Goal: Task Accomplishment & Management: Manage account settings

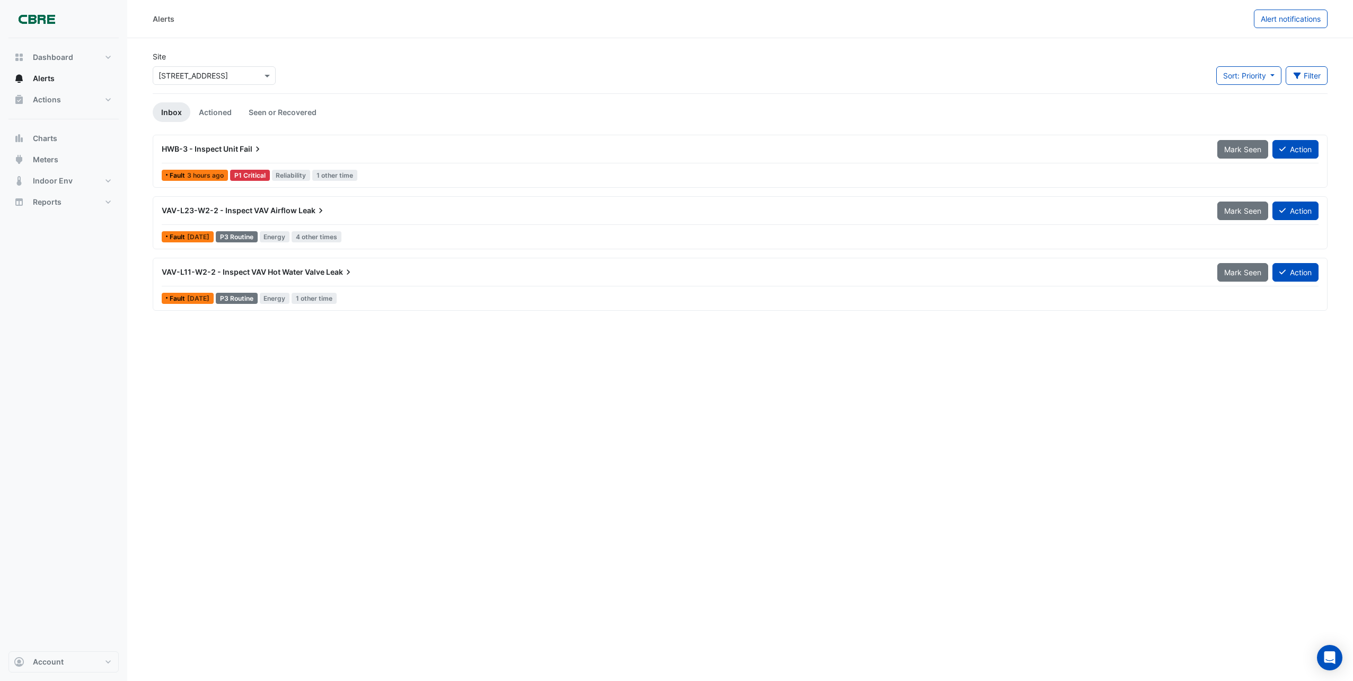
click at [323, 272] on span "VAV-L11-W2-2 - Inspect VAV Hot Water Valve" at bounding box center [243, 271] width 163 height 9
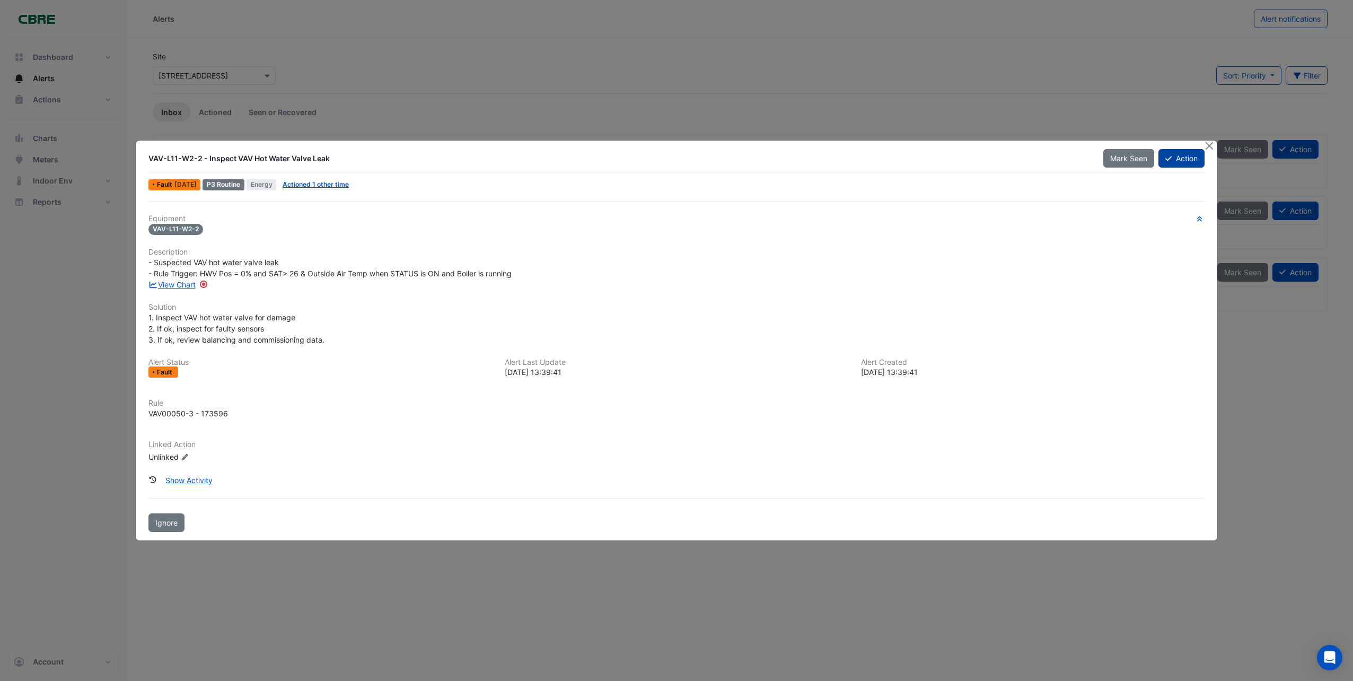
click at [1180, 153] on button "Action" at bounding box center [1181, 158] width 46 height 19
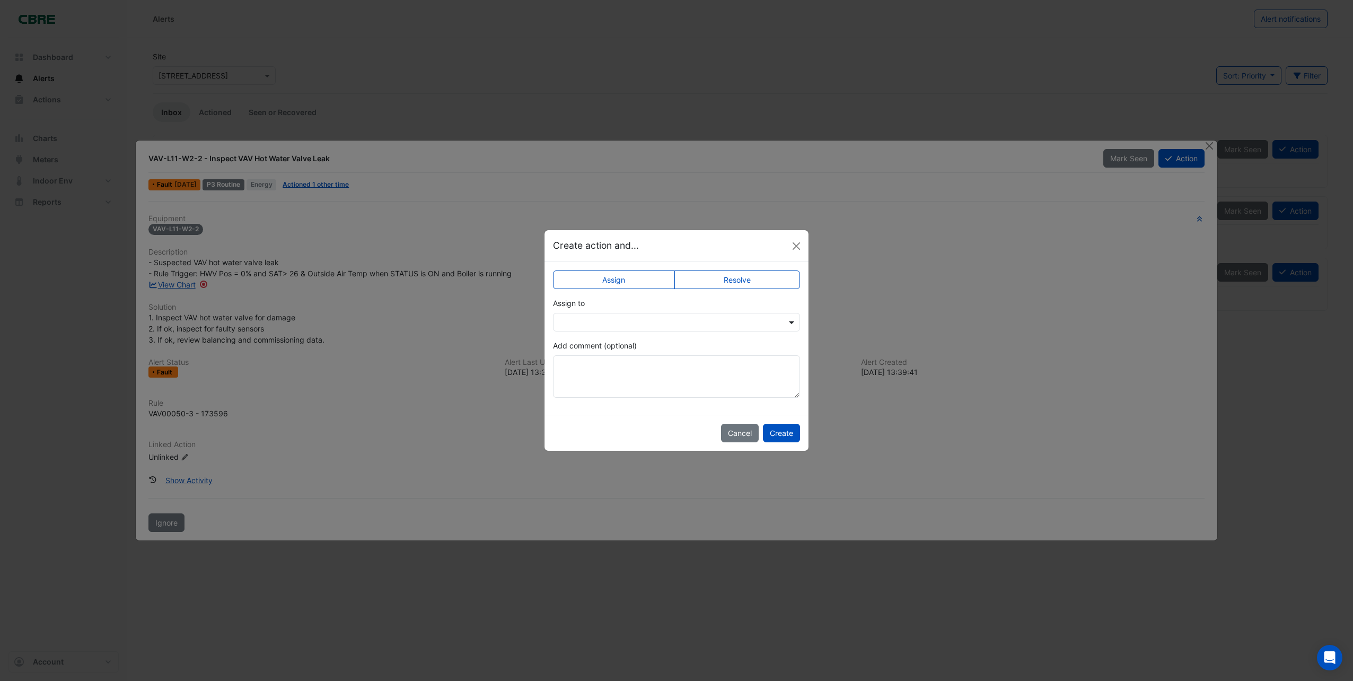
click at [792, 321] on span at bounding box center [792, 321] width 13 height 11
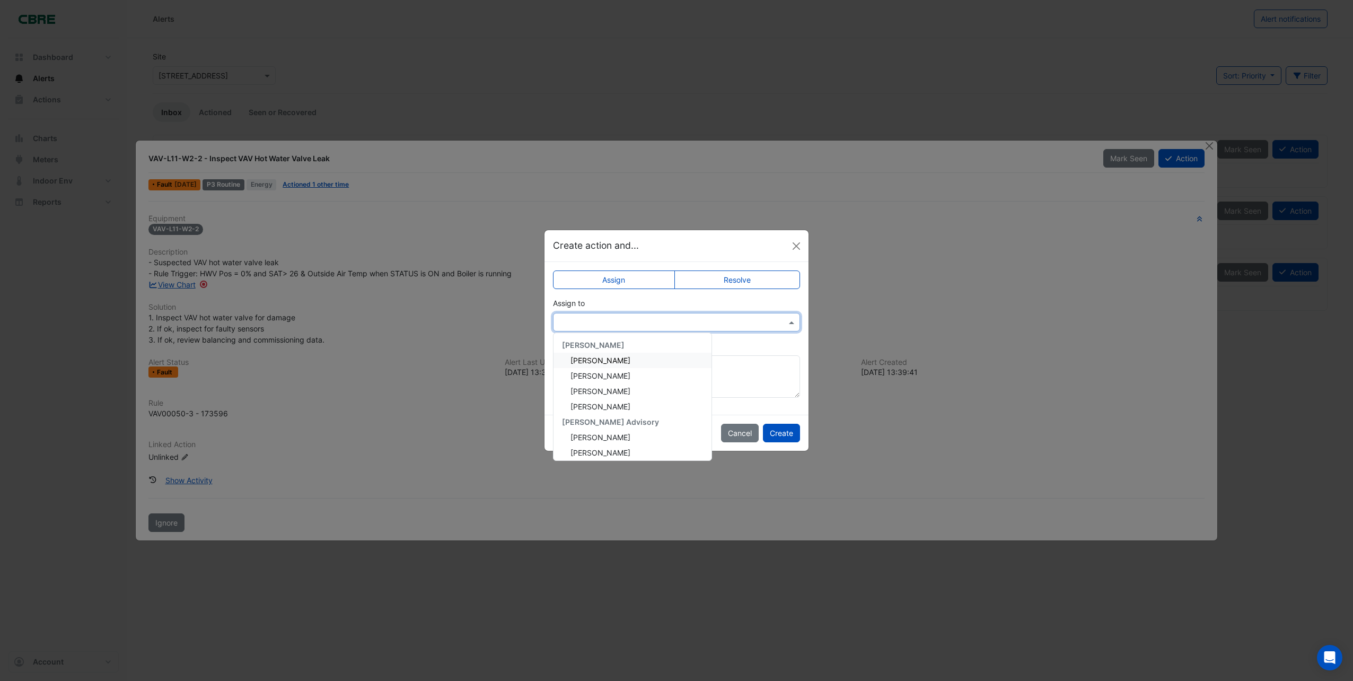
click at [590, 363] on span "Chris Adams" at bounding box center [600, 360] width 60 height 9
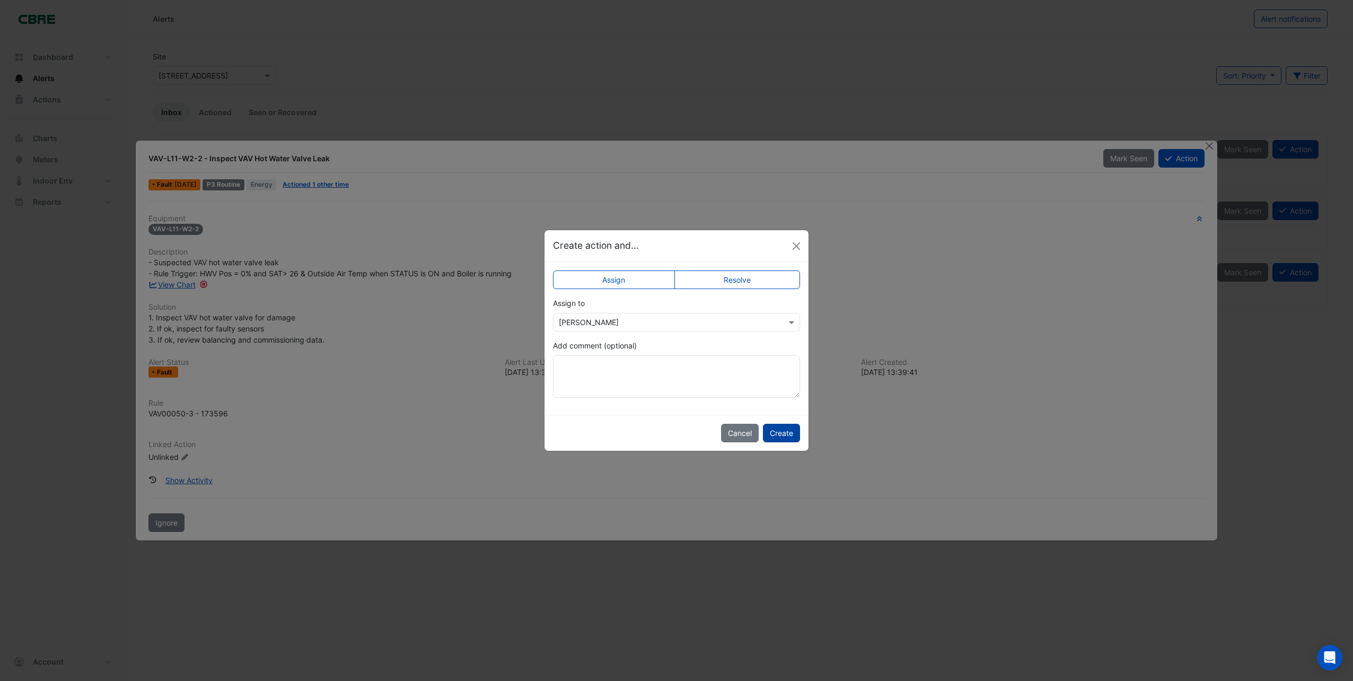
click at [781, 428] on button "Create" at bounding box center [781, 433] width 37 height 19
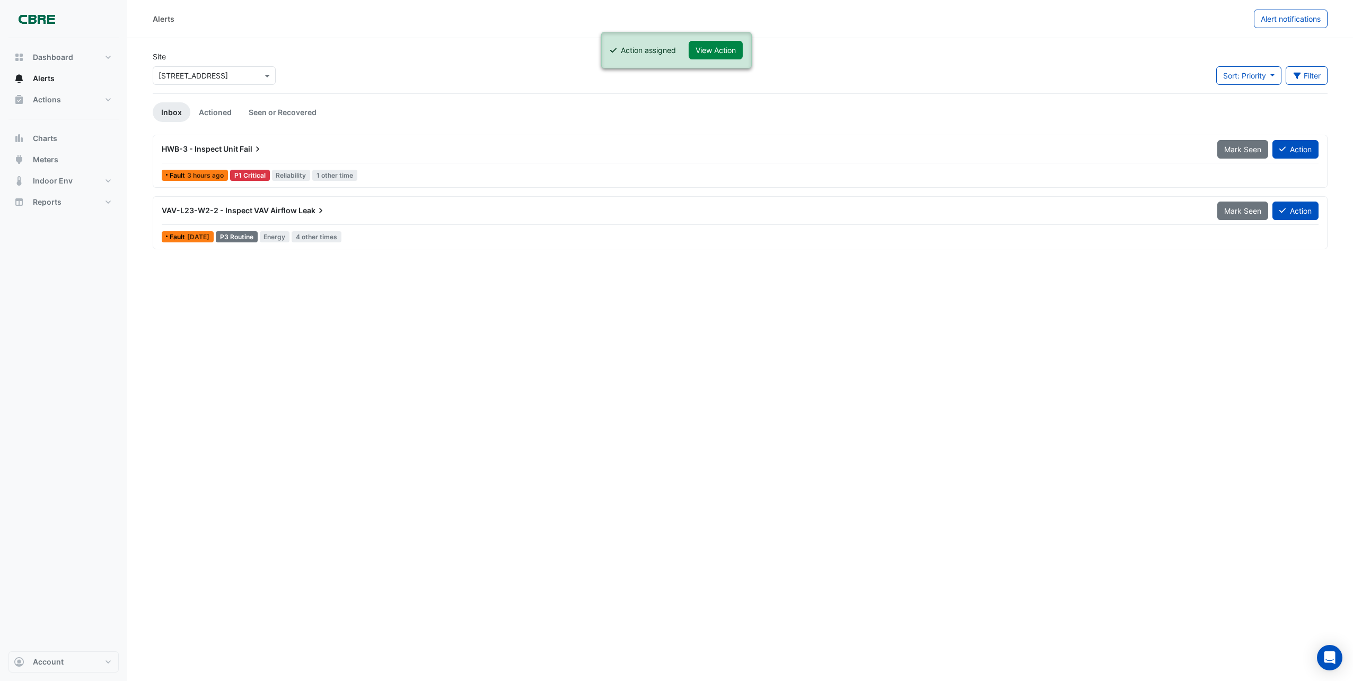
click at [292, 207] on span "VAV-L23-W2-2 - Inspect VAV Airflow" at bounding box center [229, 210] width 135 height 9
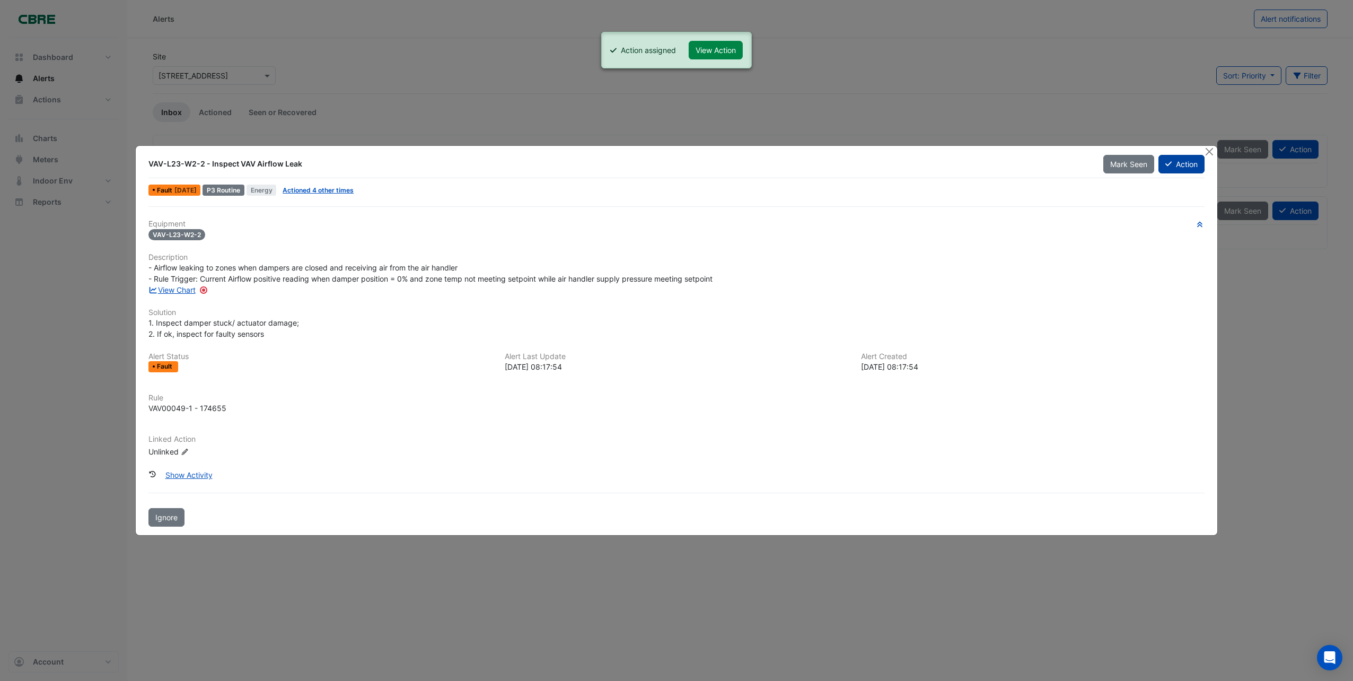
click at [1186, 166] on button "Action" at bounding box center [1181, 164] width 46 height 19
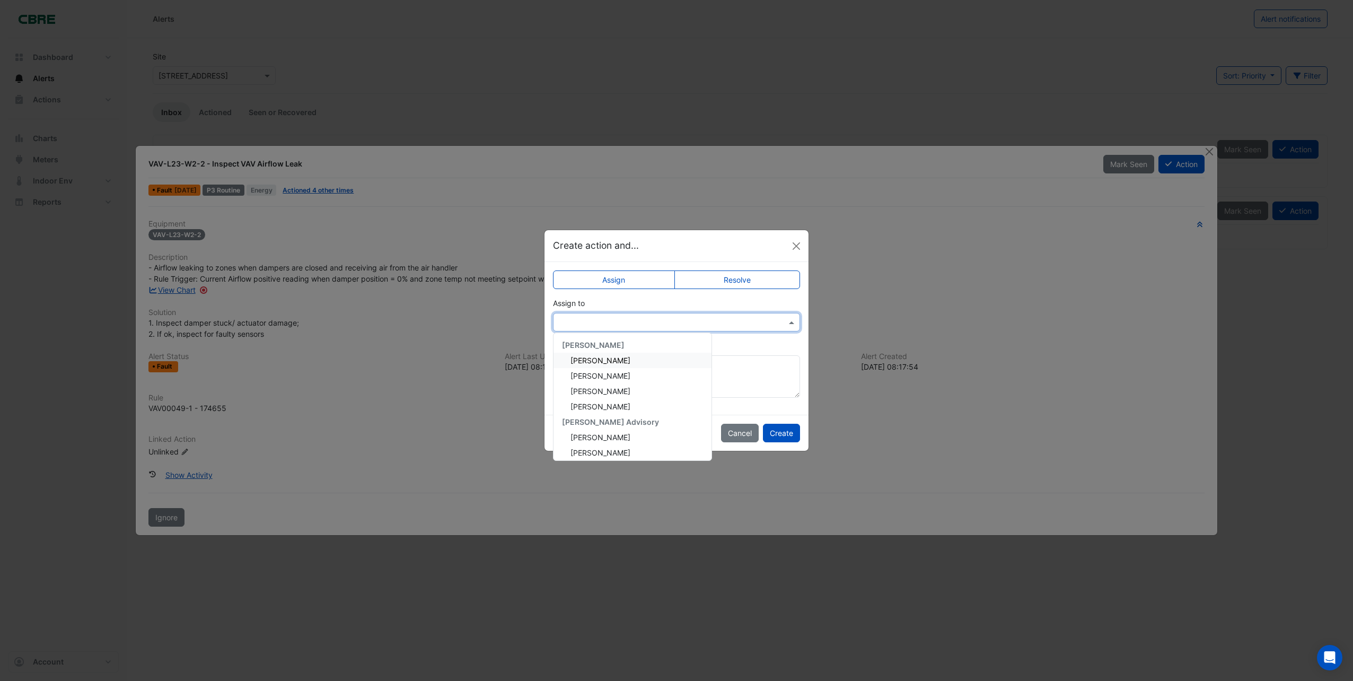
click at [792, 324] on span at bounding box center [792, 321] width 13 height 11
click at [599, 366] on div "Chris Adams" at bounding box center [632, 359] width 158 height 15
click at [780, 429] on button "Create" at bounding box center [781, 433] width 37 height 19
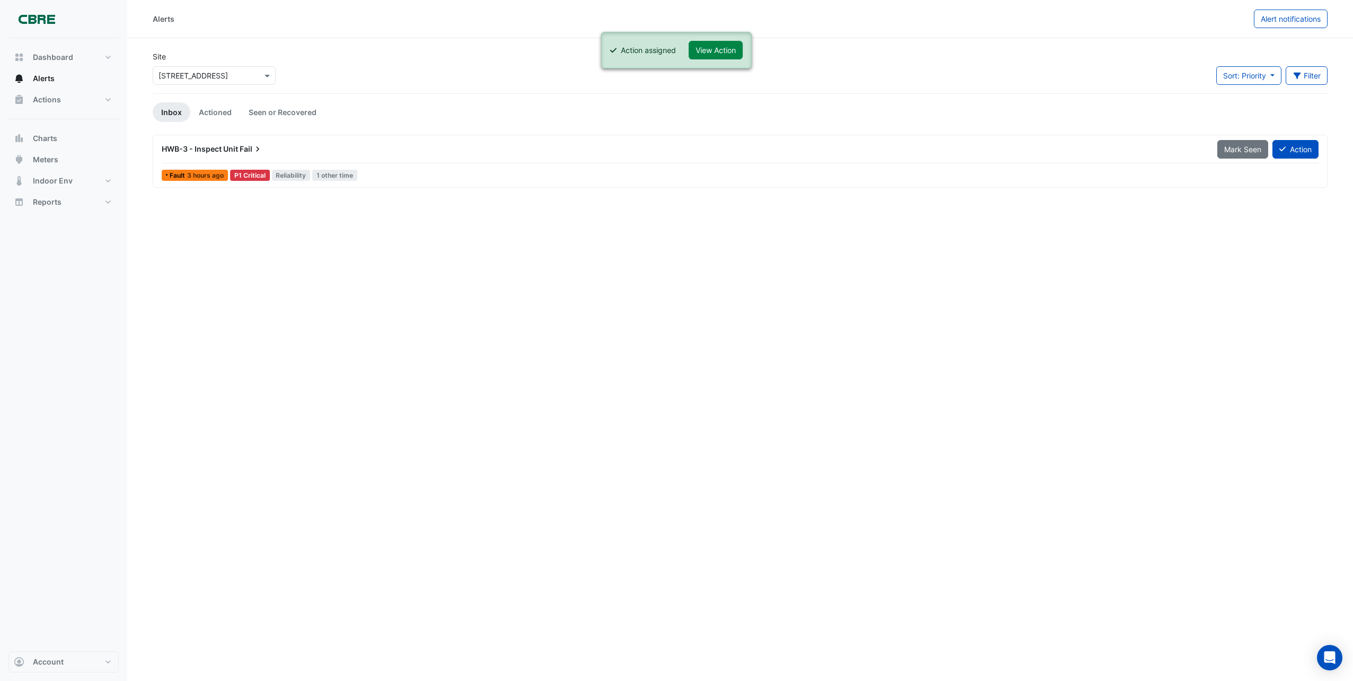
click at [237, 148] on span "HWB-3 - Inspect Unit" at bounding box center [200, 148] width 76 height 9
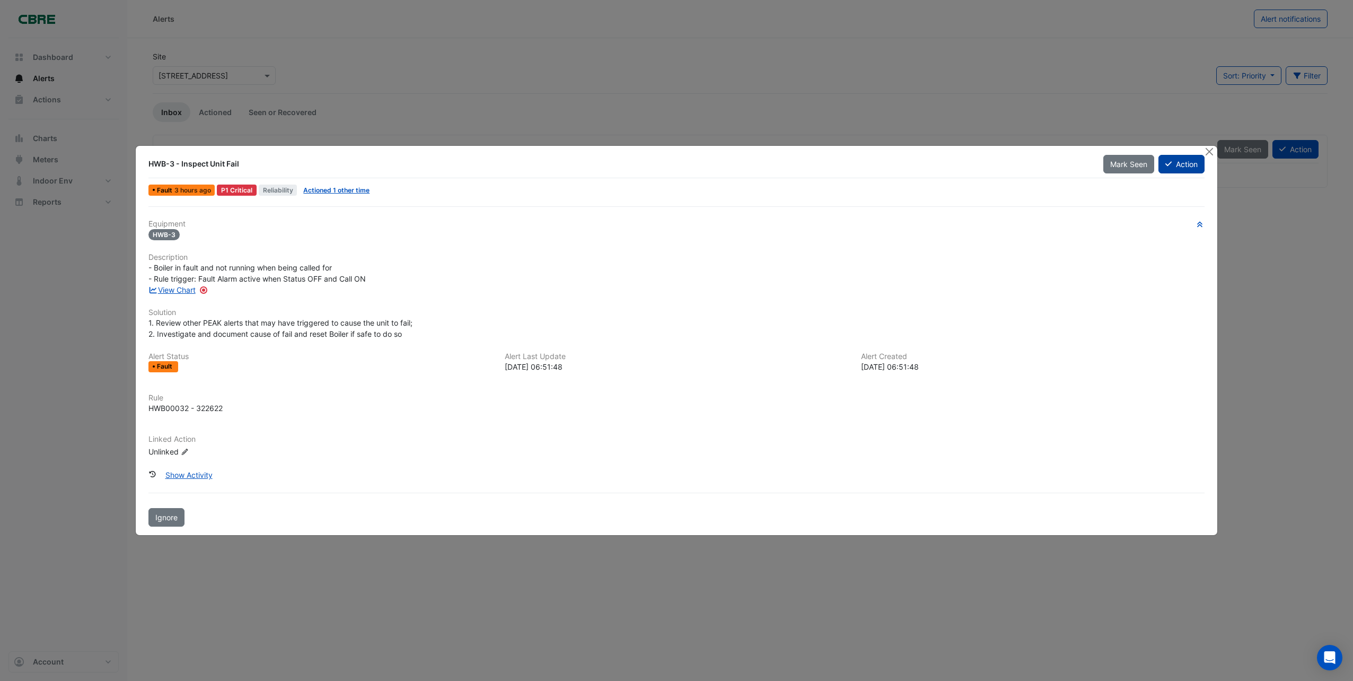
click at [1185, 160] on button "Action" at bounding box center [1181, 164] width 46 height 19
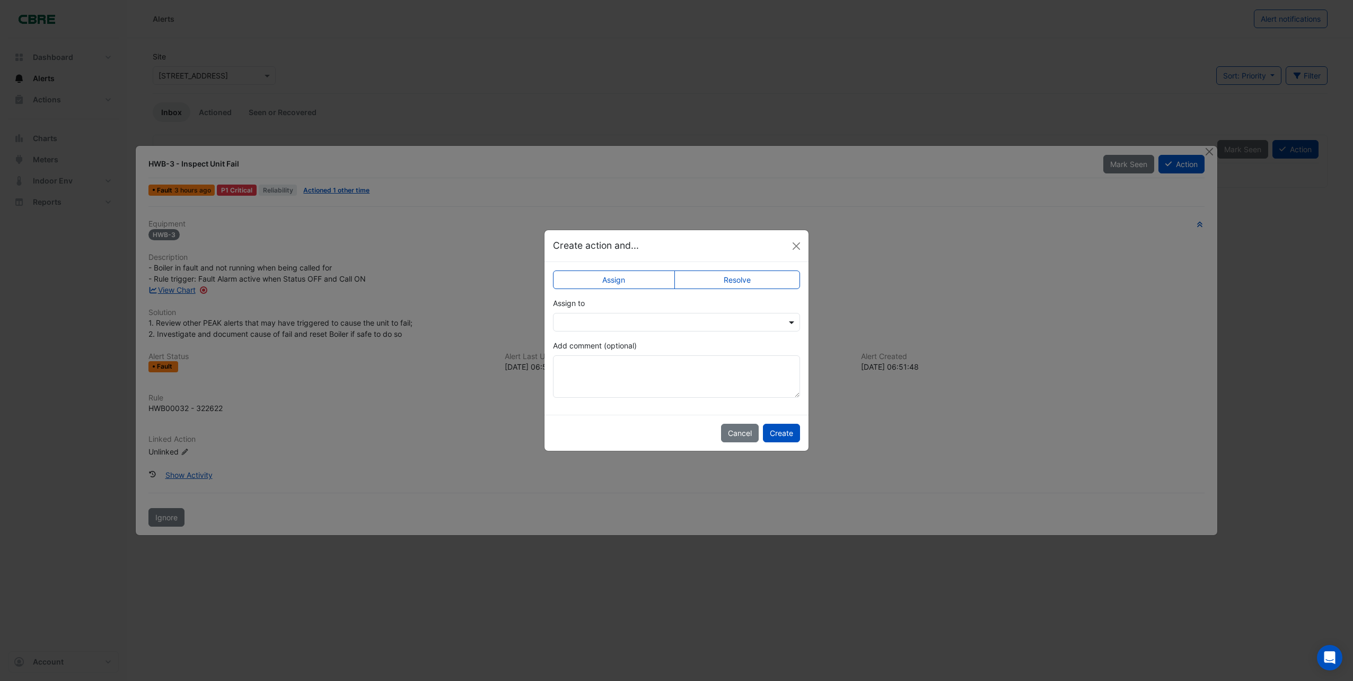
click at [790, 323] on span at bounding box center [792, 321] width 13 height 11
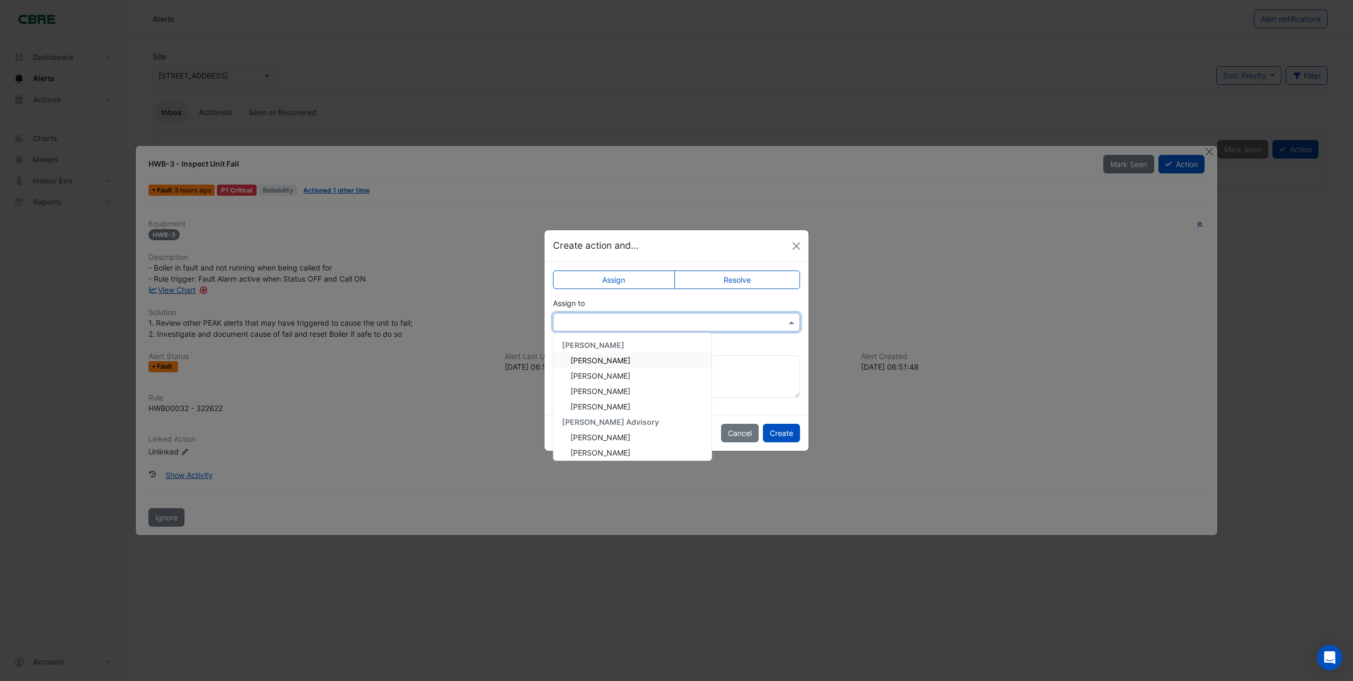
click at [594, 357] on span "Chris Adams" at bounding box center [600, 360] width 60 height 9
click at [782, 432] on button "Create" at bounding box center [781, 433] width 37 height 19
